Goal: Book appointment/travel/reservation

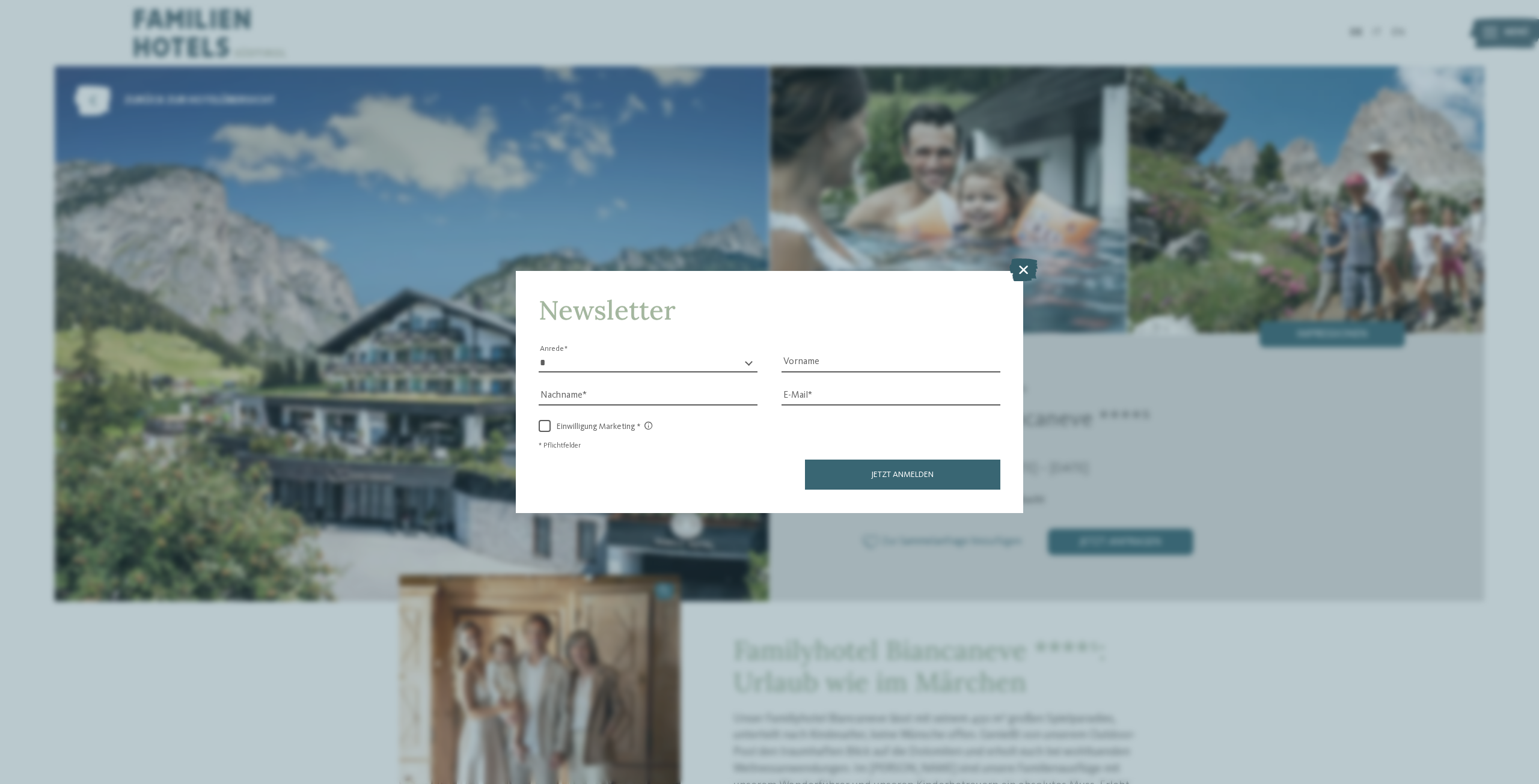
click at [1029, 272] on icon at bounding box center [1023, 270] width 28 height 23
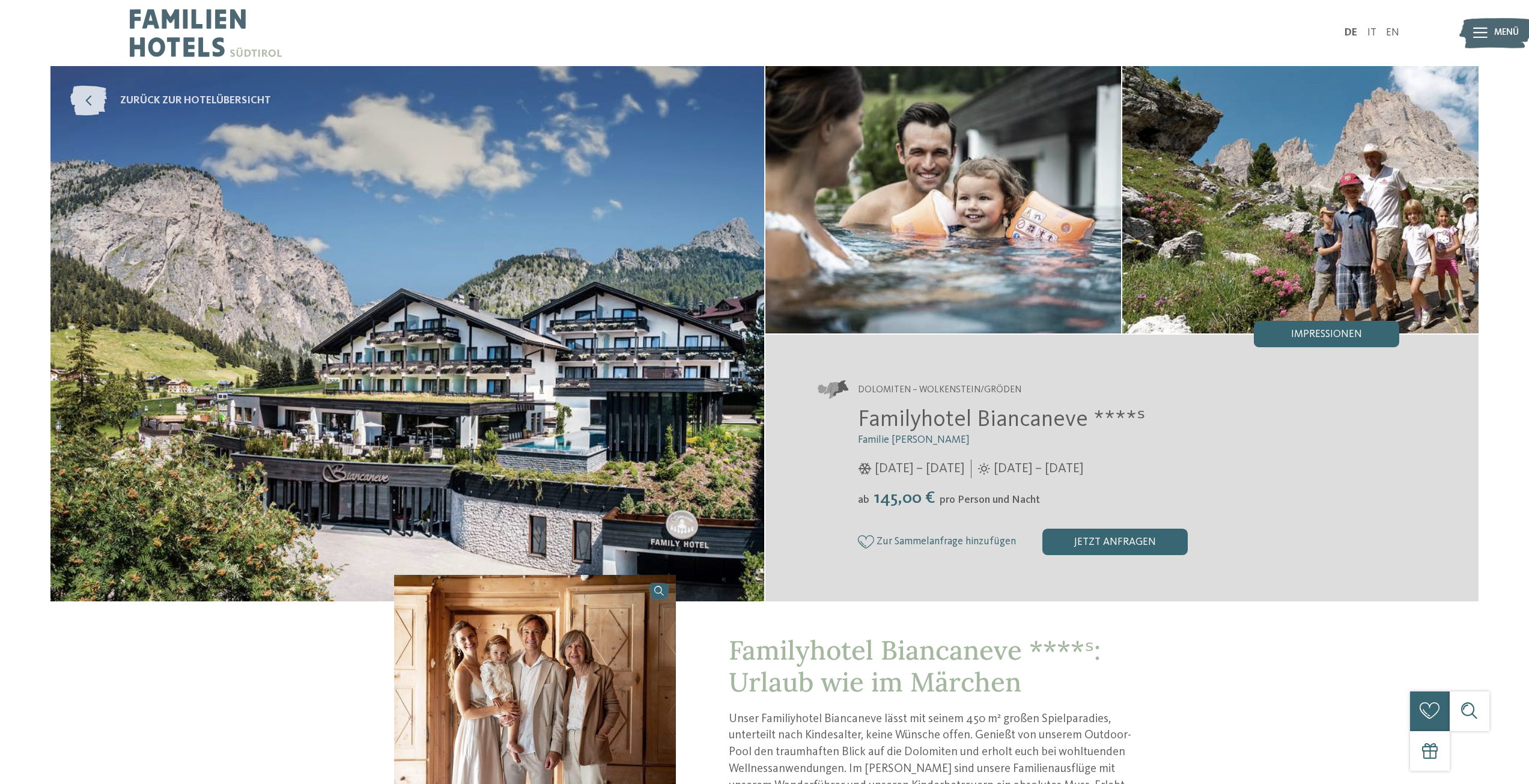
click at [111, 101] on link "zurück zur Hotelübersicht" at bounding box center [170, 101] width 201 height 30
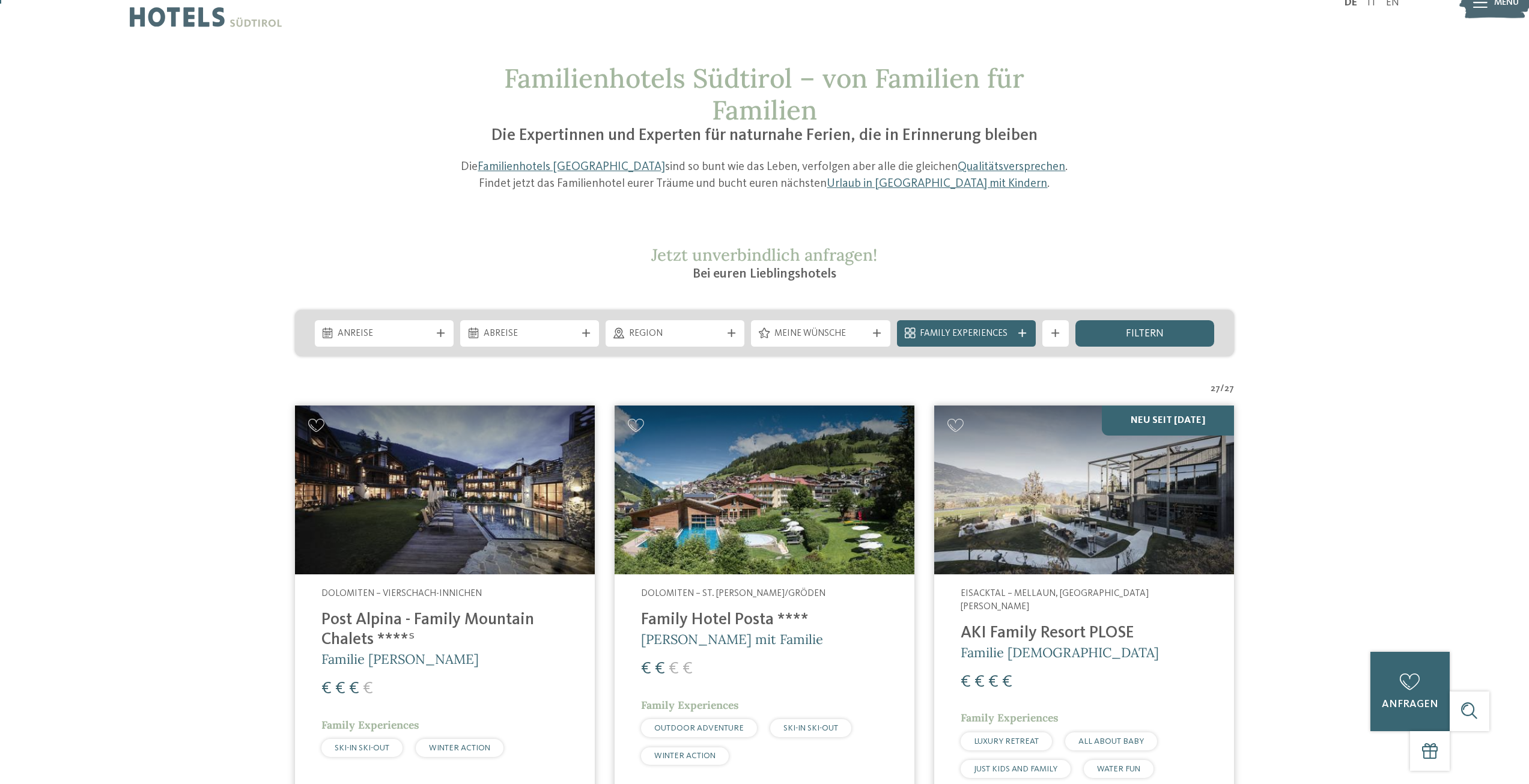
scroll to position [60, 0]
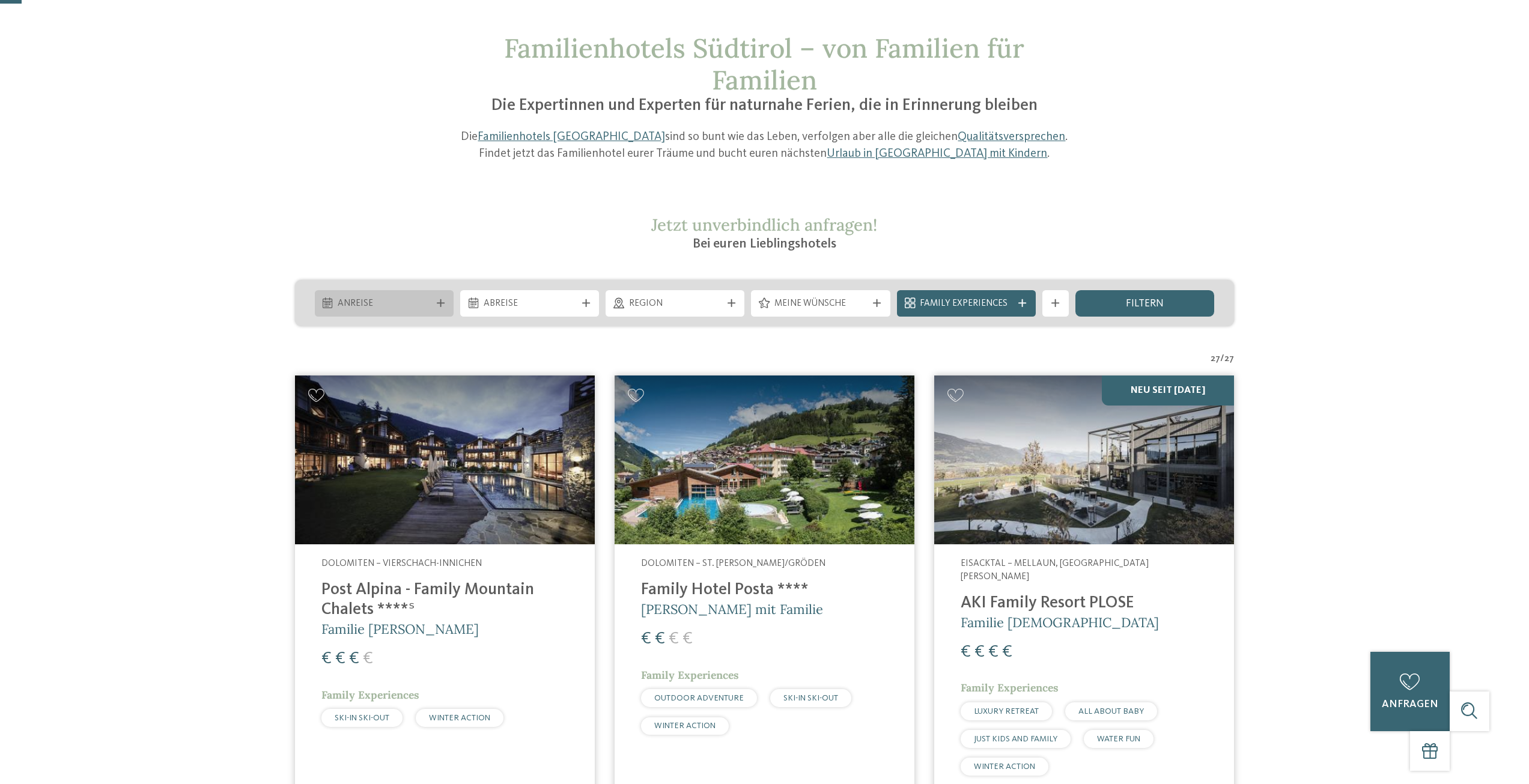
click at [446, 305] on div at bounding box center [441, 303] width 13 height 8
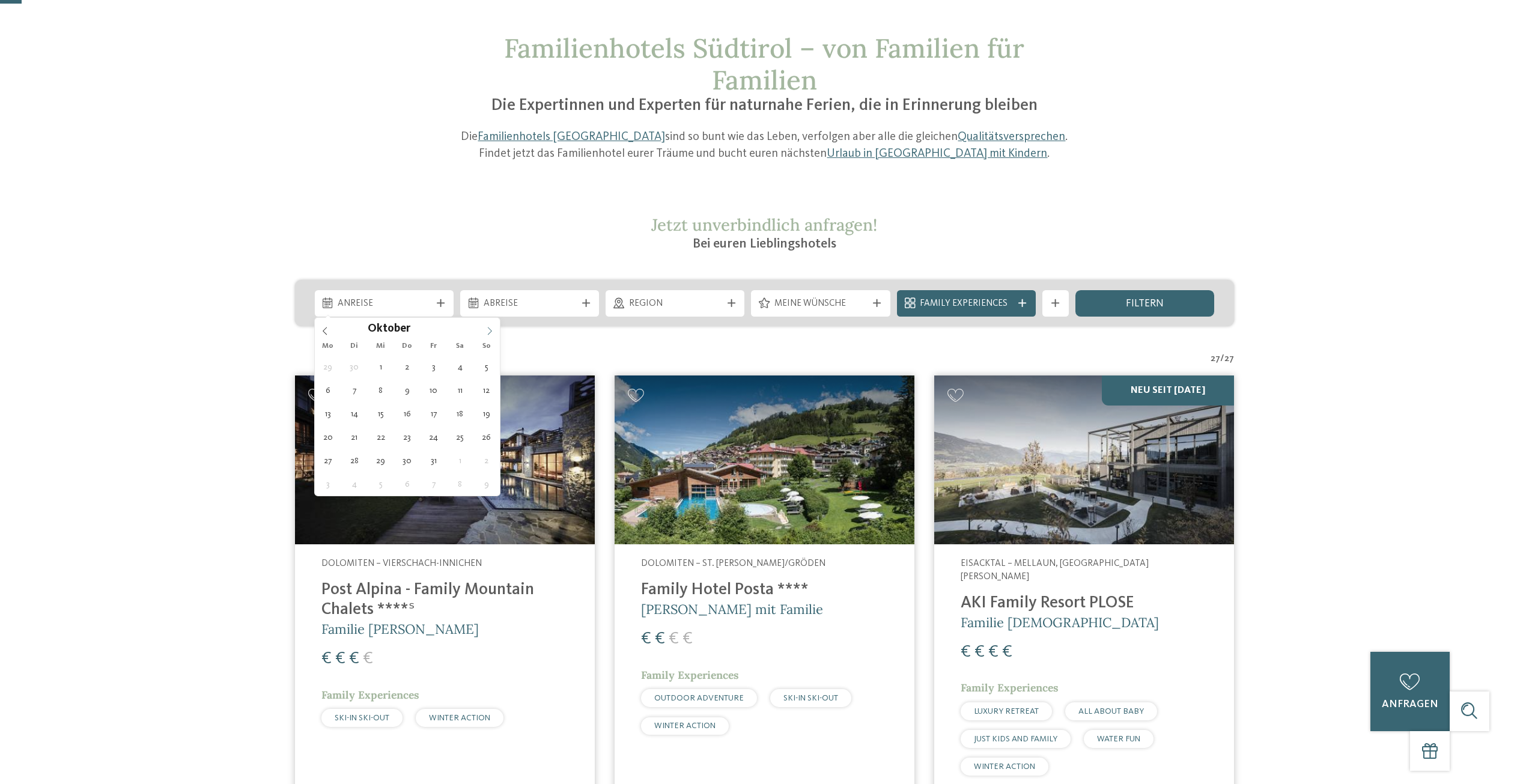
click at [491, 328] on icon at bounding box center [490, 331] width 9 height 9
type div "[DATE]"
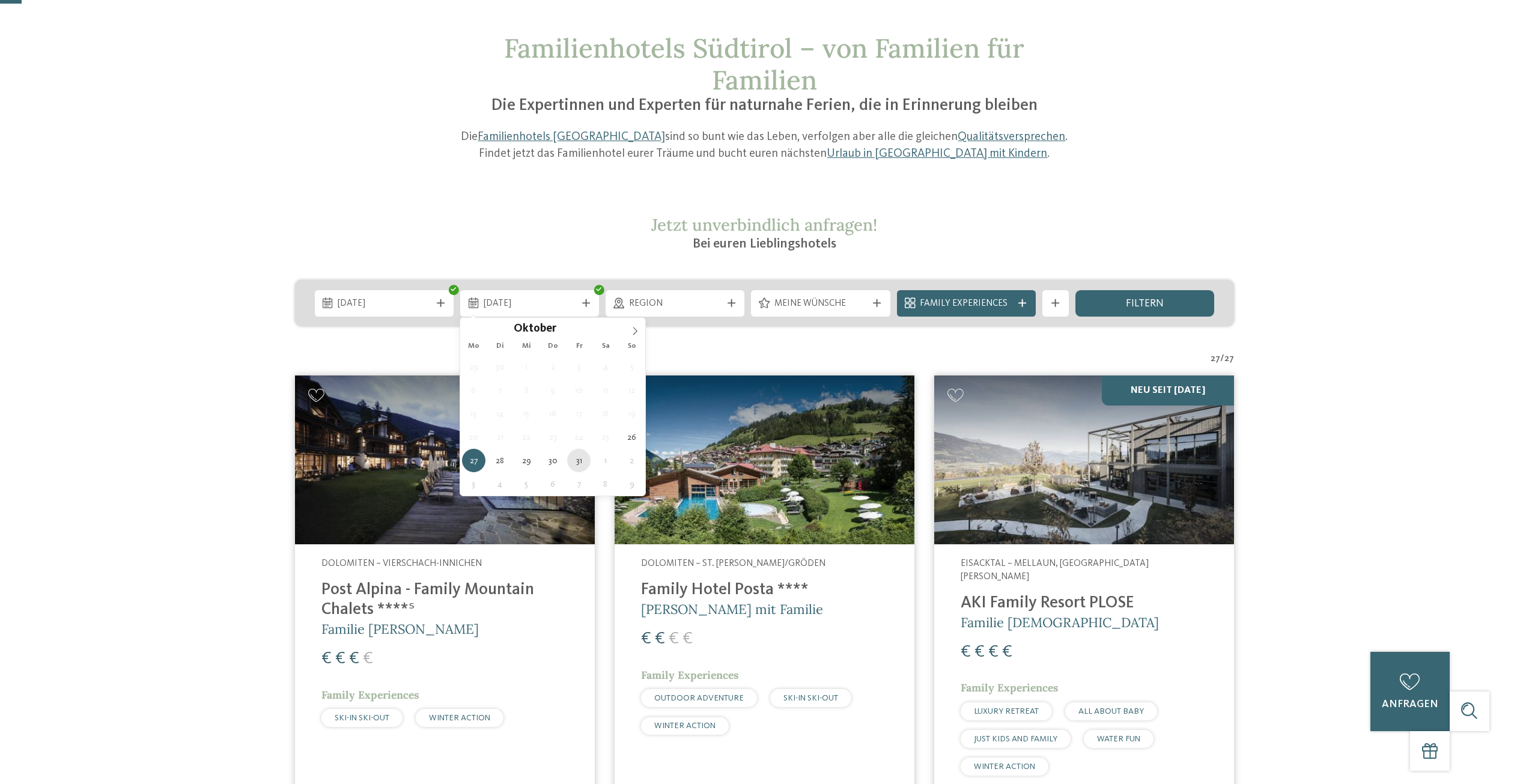
type div "[DATE]"
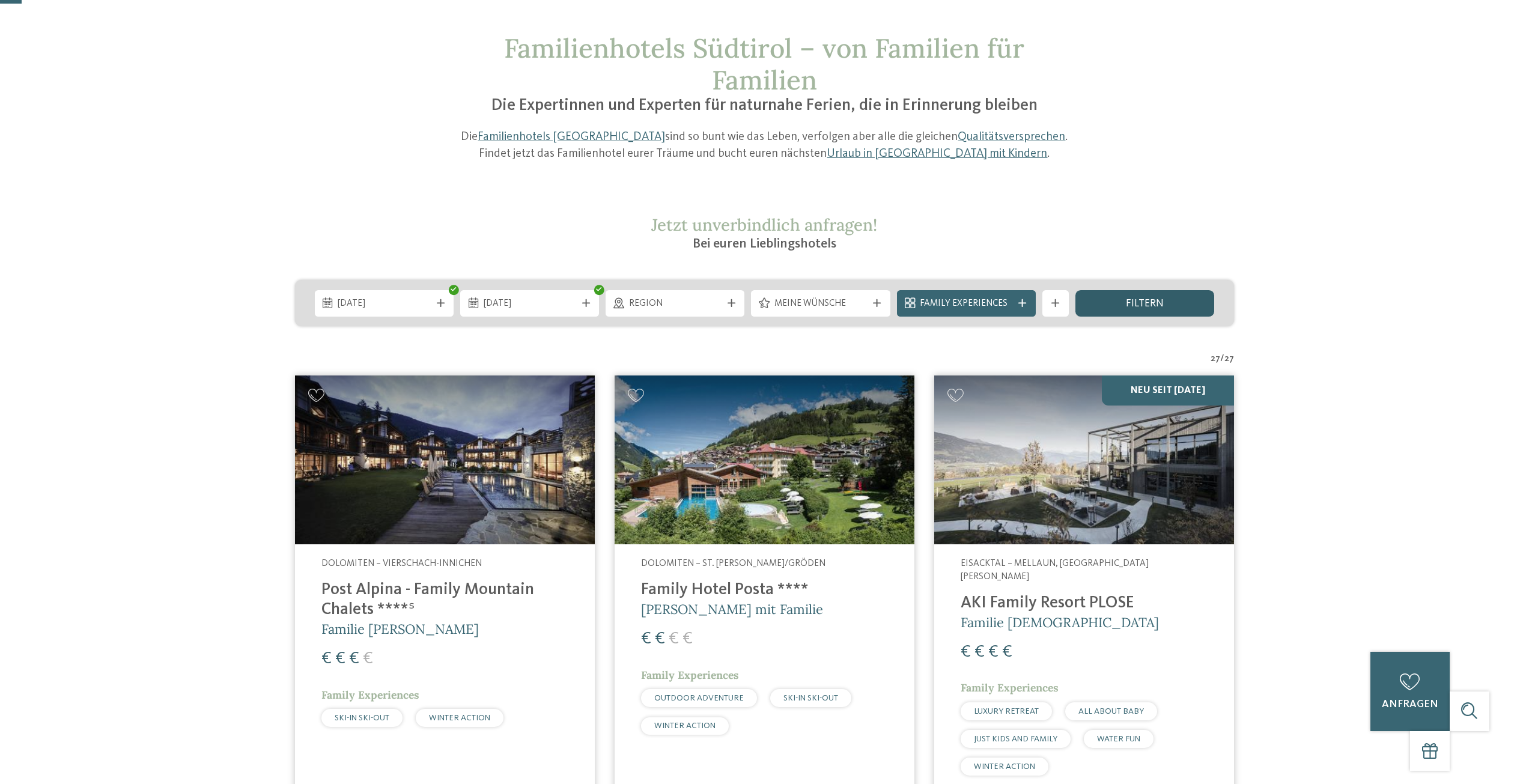
click at [1144, 306] on span "filtern" at bounding box center [1145, 304] width 38 height 11
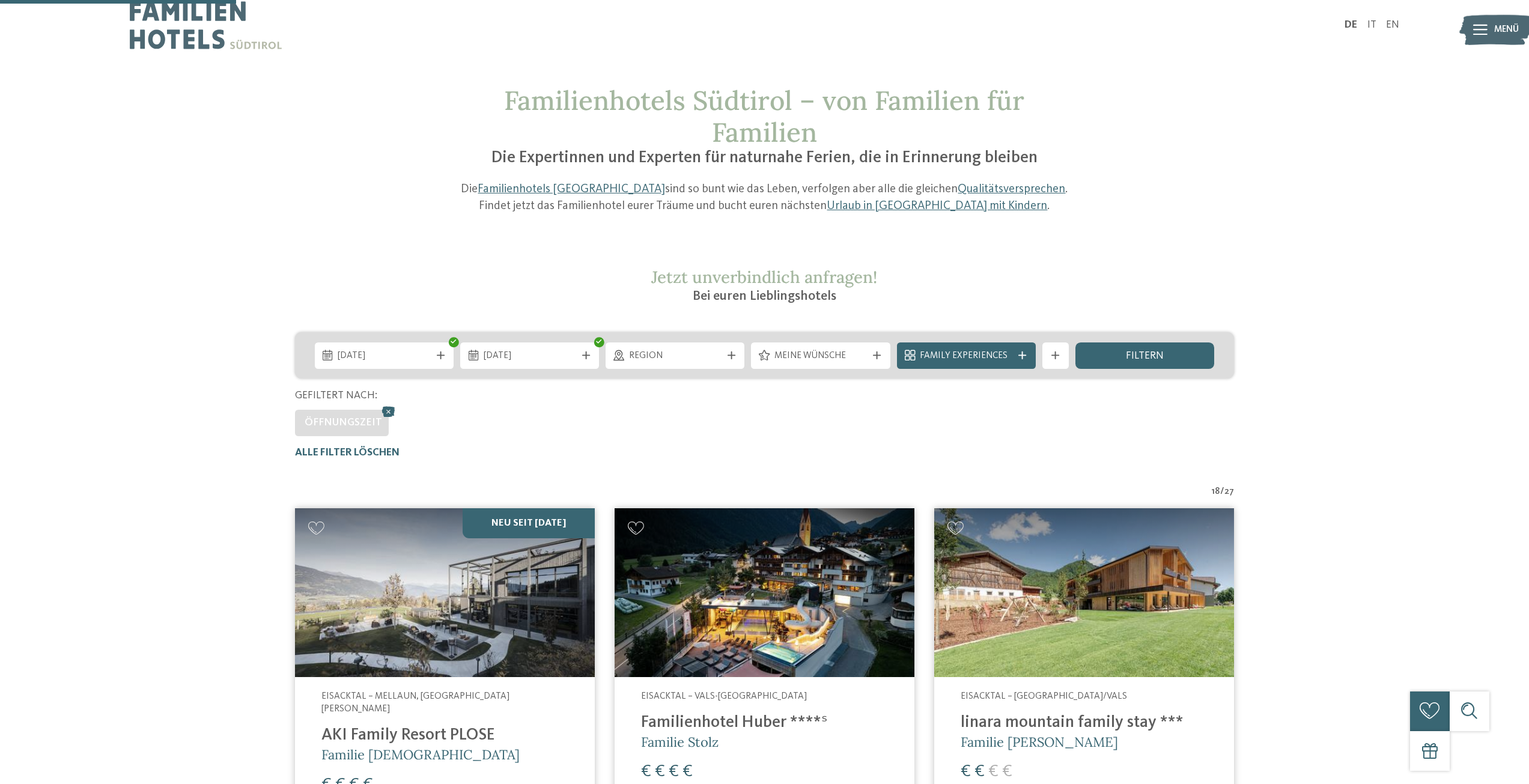
scroll to position [0, 0]
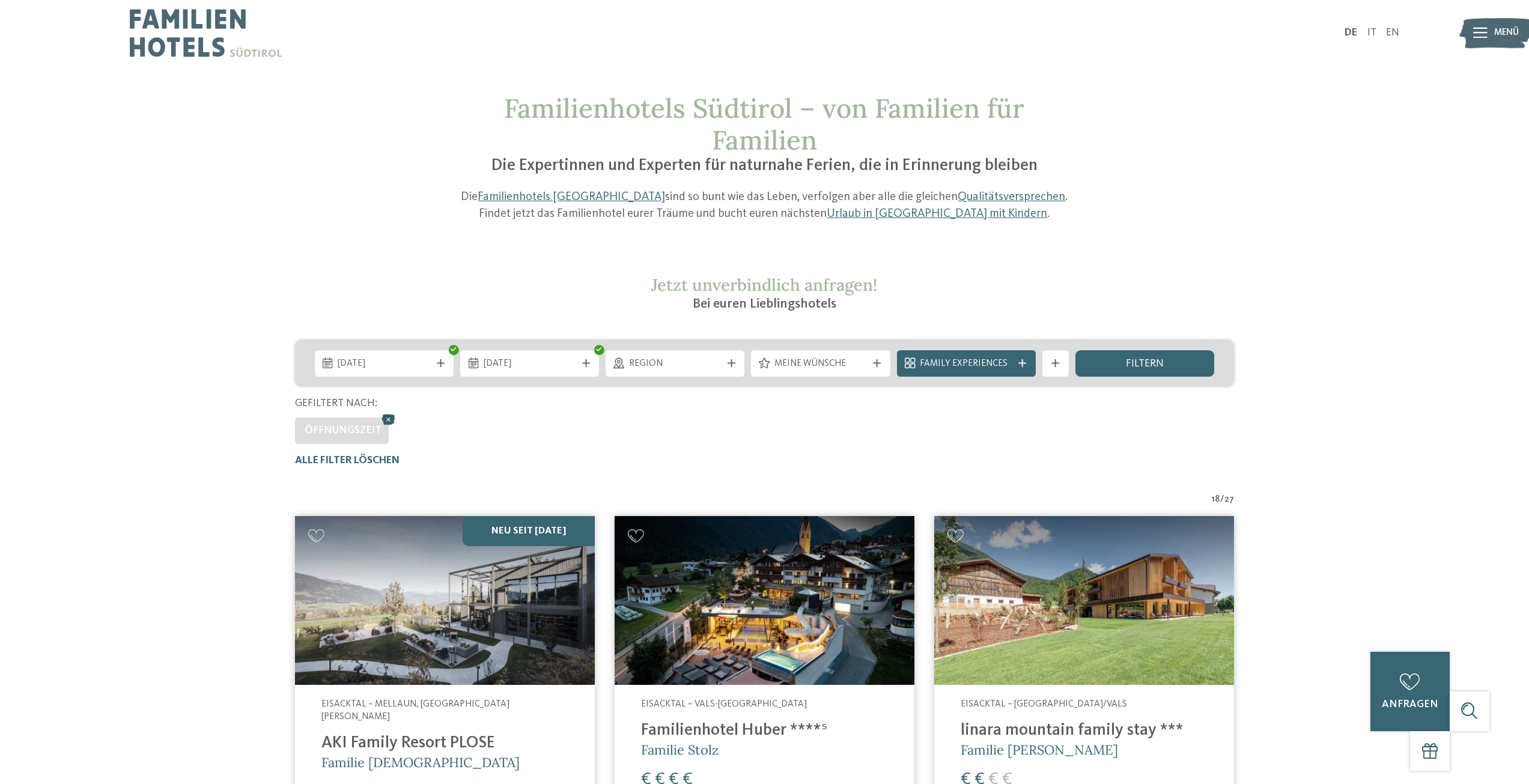
click at [388, 418] on icon at bounding box center [388, 420] width 20 height 17
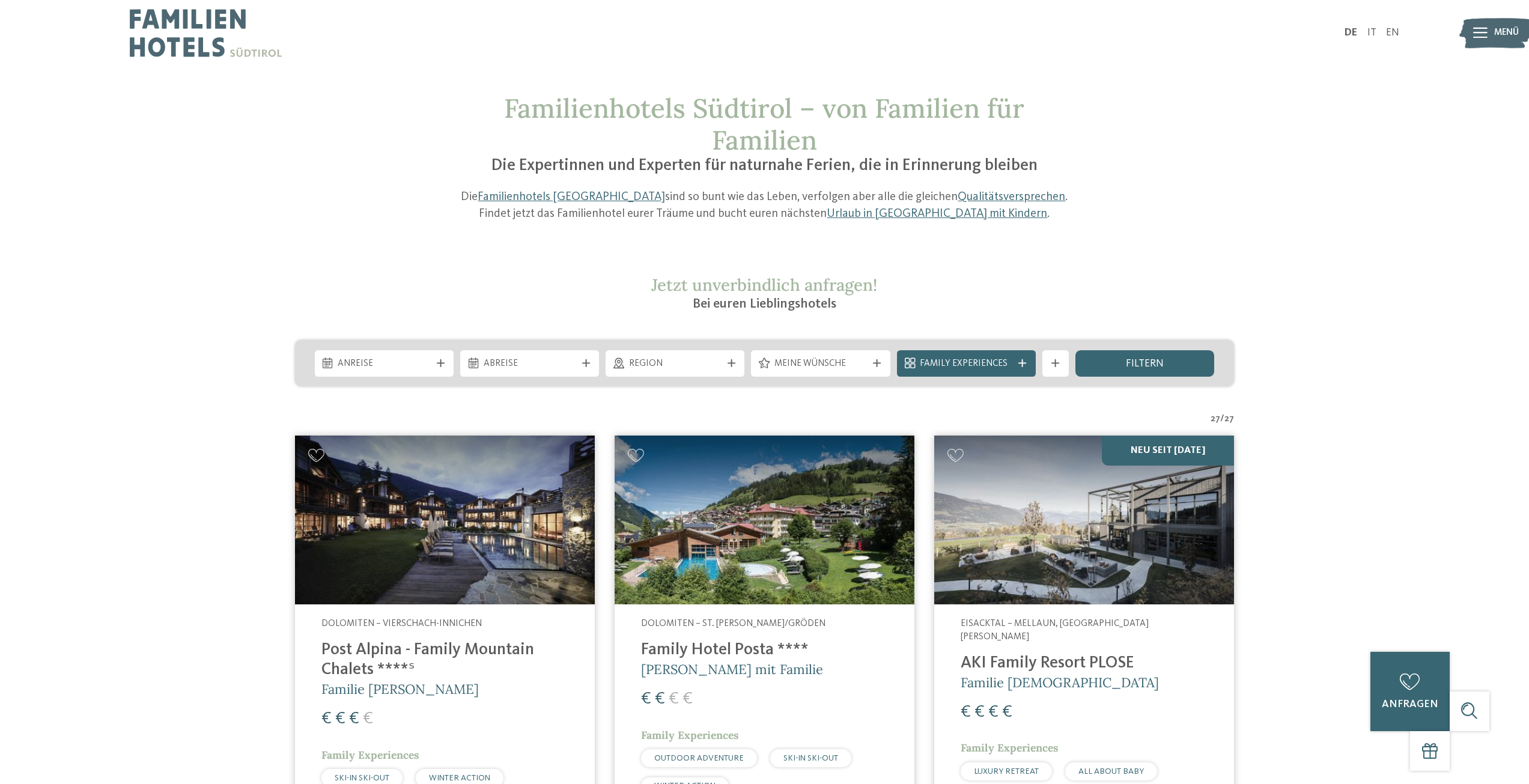
click at [430, 367] on div "Anreise" at bounding box center [384, 364] width 99 height 14
click at [1129, 356] on div "filtern" at bounding box center [1145, 363] width 139 height 26
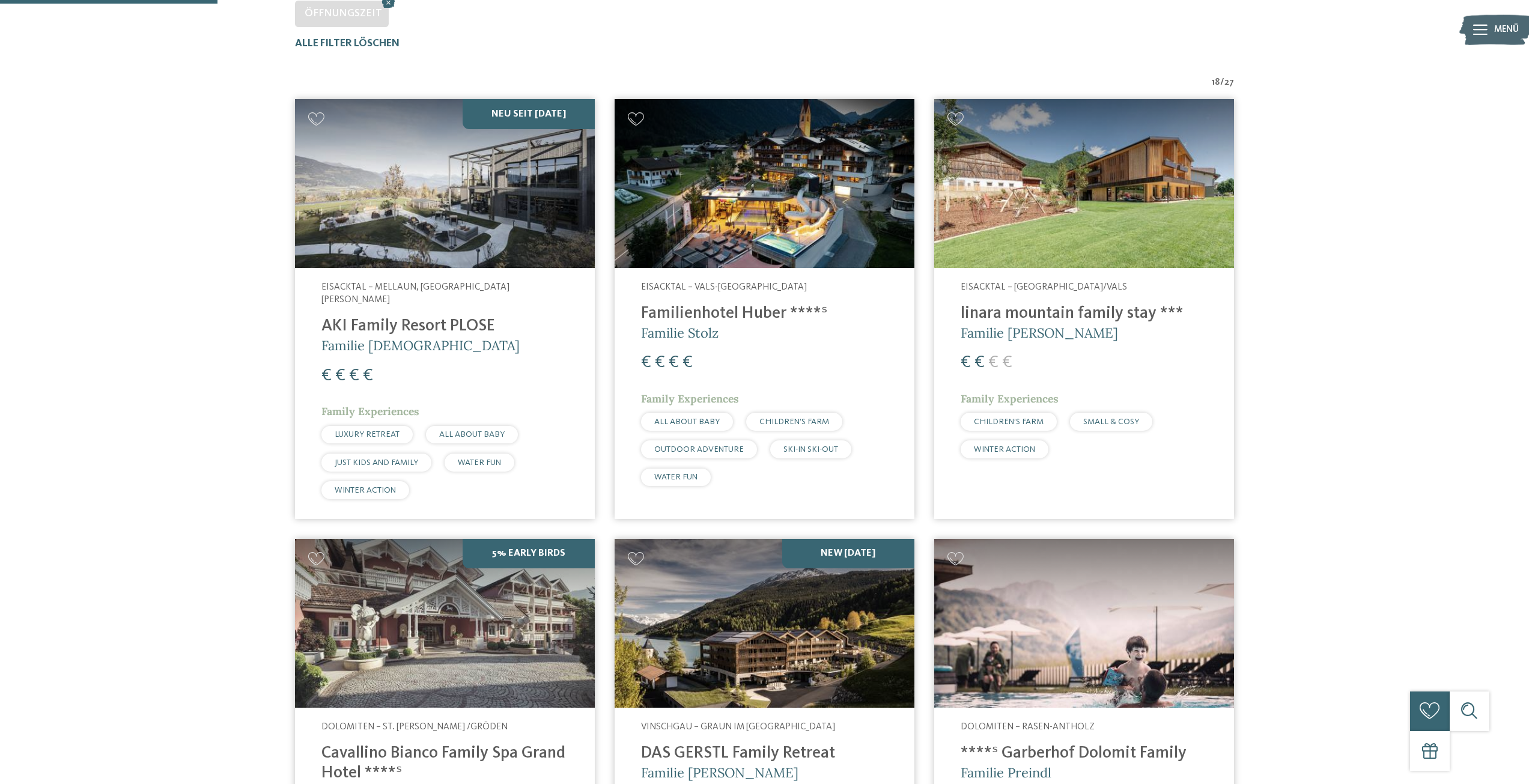
scroll to position [441, 0]
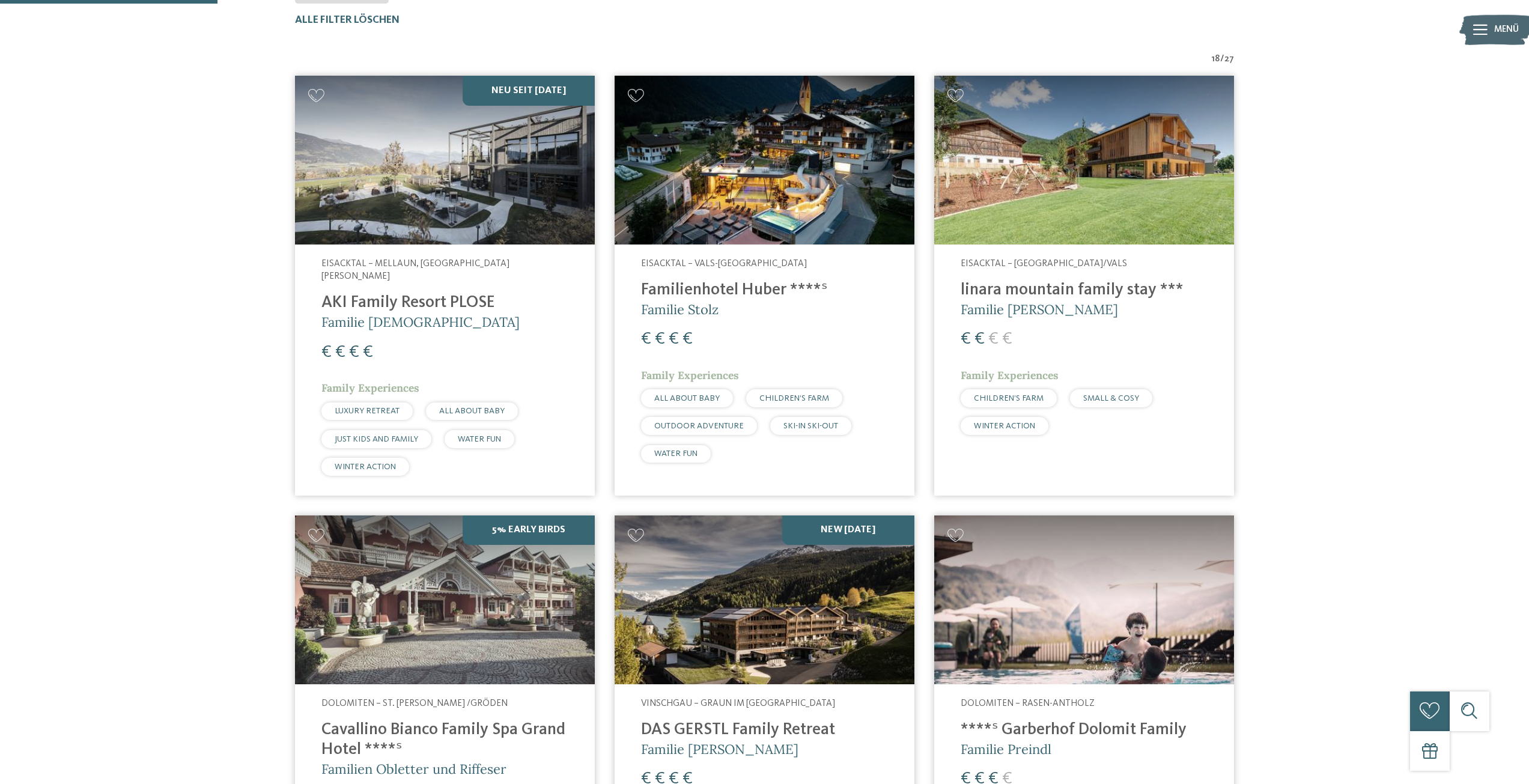
click at [486, 178] on img at bounding box center [445, 159] width 300 height 169
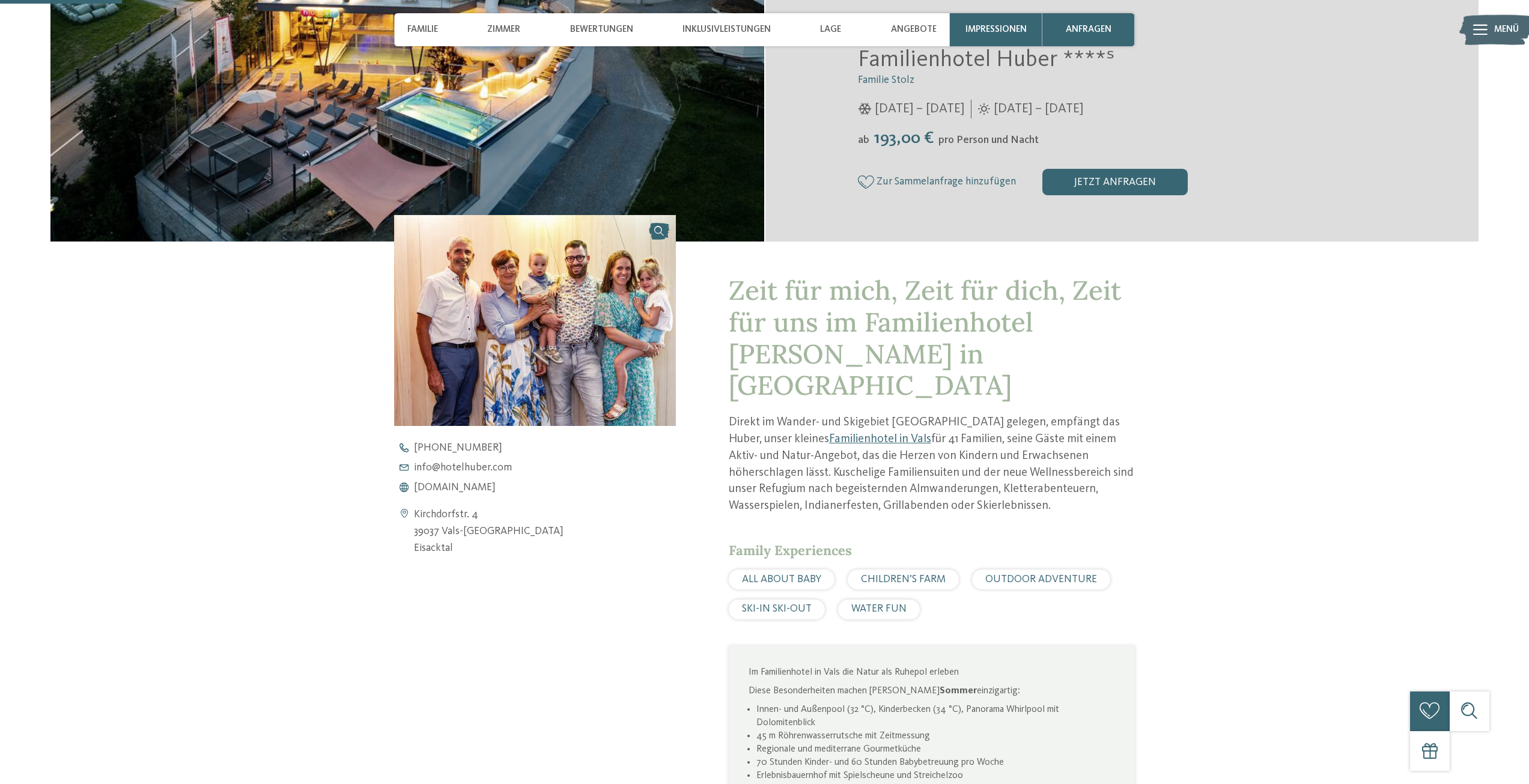
scroll to position [360, 0]
click at [470, 480] on div "+39 0472 547 186 info@ no-spam. hotelhuber. no-spam. com www.hotelhuber.com" at bounding box center [546, 467] width 304 height 51
click at [473, 485] on span "www.hotelhuber.com" at bounding box center [454, 487] width 82 height 11
